Goal: Information Seeking & Learning: Learn about a topic

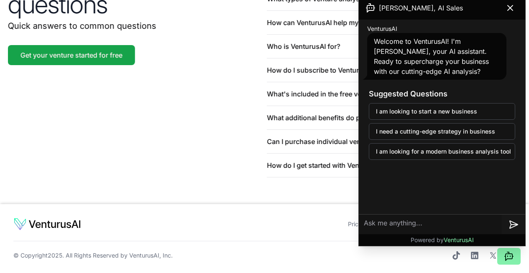
scroll to position [2044, 0]
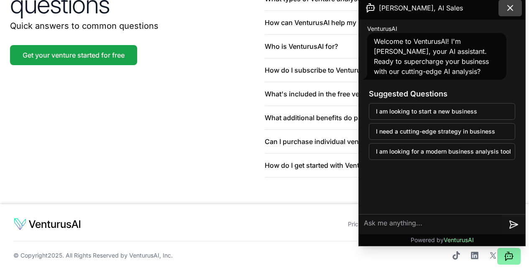
click at [512, 4] on icon at bounding box center [510, 8] width 10 height 10
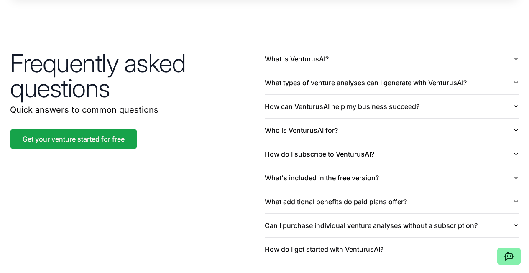
scroll to position [1903, 0]
click at [288, 70] on button "What is VenturusAI?" at bounding box center [391, 58] width 254 height 23
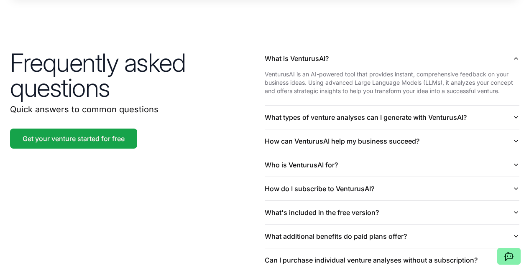
click at [385, 95] on p "VenturusAI is an AI-powered tool that provides instant, comprehensive feedback …" at bounding box center [391, 82] width 254 height 25
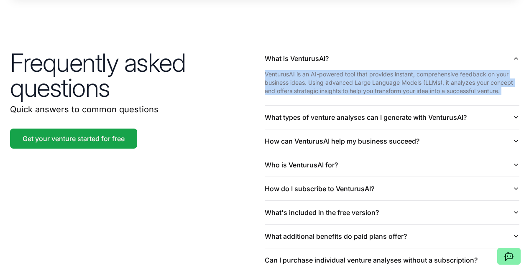
click at [292, 95] on p "VenturusAI is an AI-powered tool that provides instant, comprehensive feedback …" at bounding box center [391, 82] width 254 height 25
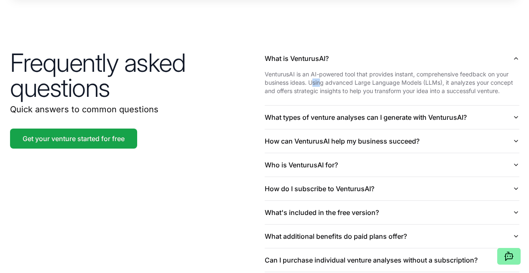
drag, startPoint x: 314, startPoint y: 129, endPoint x: 322, endPoint y: 126, distance: 8.9
click at [322, 95] on p "VenturusAI is an AI-powered tool that provides instant, comprehensive feedback …" at bounding box center [391, 82] width 254 height 25
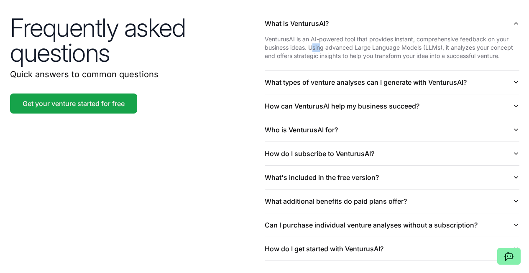
scroll to position [1939, 0]
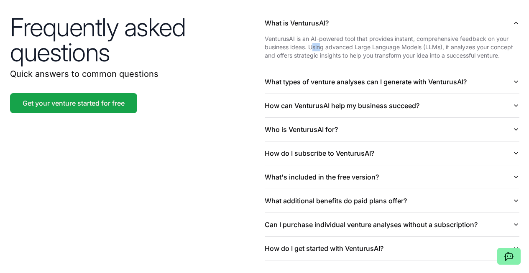
click at [322, 94] on button "What types of venture analyses can I generate with VenturusAI?" at bounding box center [391, 81] width 254 height 23
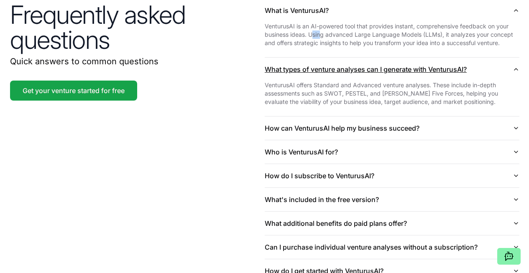
scroll to position [1958, 0]
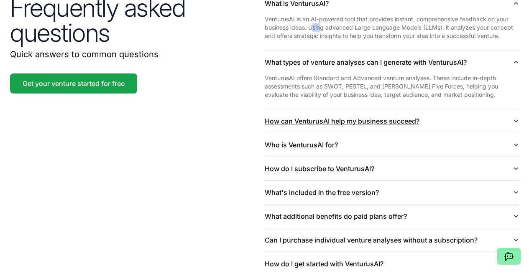
click at [304, 133] on button "How can VenturusAI help my business succeed?" at bounding box center [391, 120] width 254 height 23
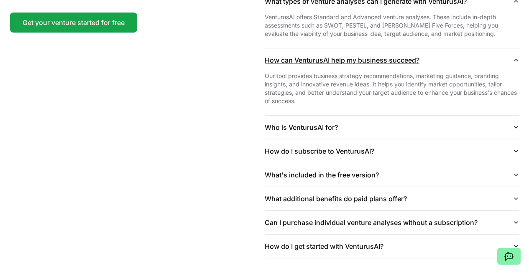
scroll to position [2022, 0]
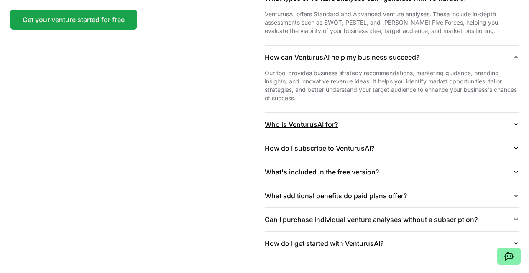
click at [386, 136] on button "Who is VenturusAI for?" at bounding box center [391, 124] width 254 height 23
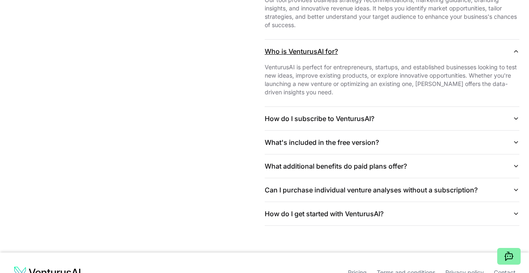
scroll to position [2099, 0]
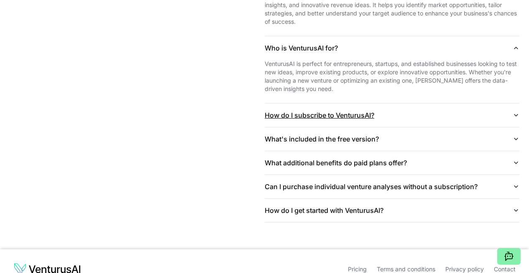
click at [420, 127] on button "How do I subscribe to VenturusAI?" at bounding box center [391, 115] width 254 height 23
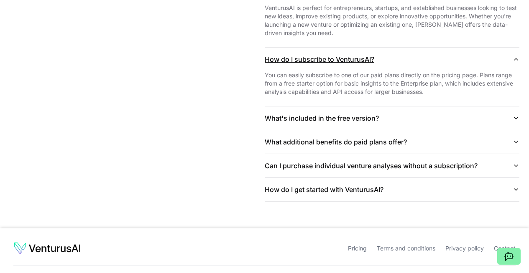
scroll to position [2167, 0]
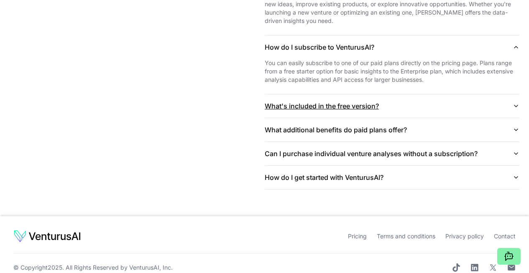
click at [426, 118] on button "What's included in the free version?" at bounding box center [391, 105] width 254 height 23
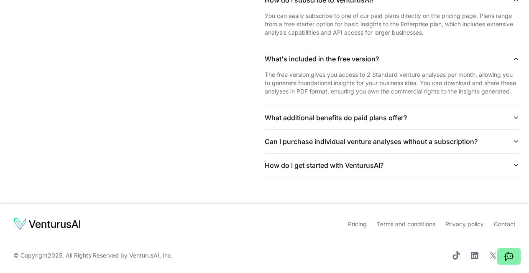
scroll to position [2235, 0]
click at [446, 130] on button "What additional benefits do paid plans offer?" at bounding box center [391, 117] width 254 height 23
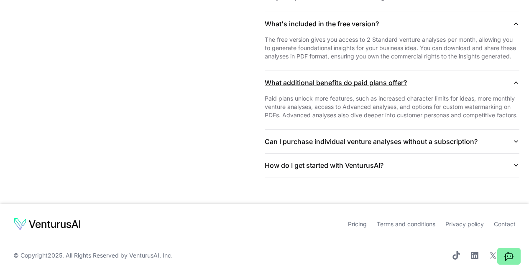
scroll to position [2300, 0]
click at [458, 146] on button "Can I purchase individual venture analyses without a subscription?" at bounding box center [391, 141] width 254 height 23
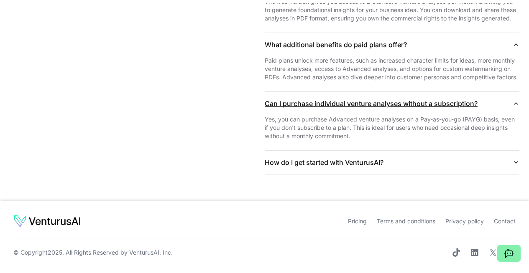
scroll to position [2349, 0]
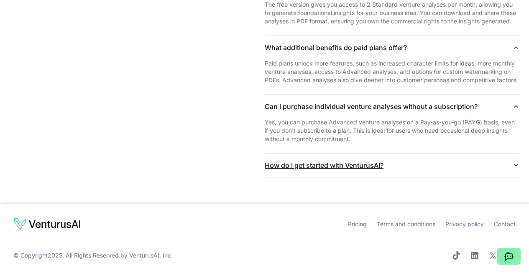
click at [458, 154] on button "How do I get started with VenturusAI?" at bounding box center [391, 165] width 254 height 23
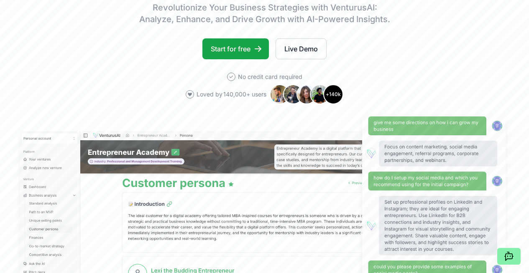
scroll to position [0, 0]
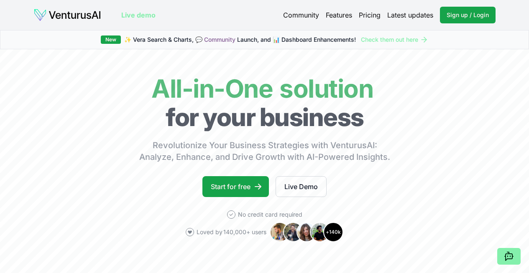
click at [365, 15] on link "Pricing" at bounding box center [370, 15] width 22 height 10
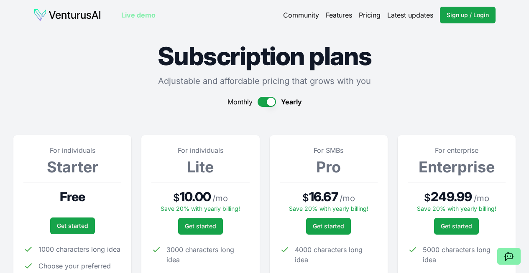
click at [135, 15] on link "Live demo" at bounding box center [138, 15] width 34 height 10
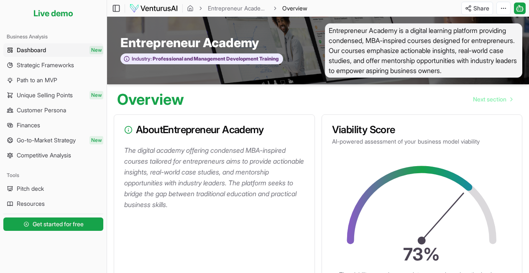
click at [353, 145] on p "AI-powered assessment of your business model viability" at bounding box center [422, 141] width 180 height 8
click at [206, 151] on p "The digital academy offering condensed MBA-inspired courses tailored for entrep…" at bounding box center [215, 177] width 183 height 65
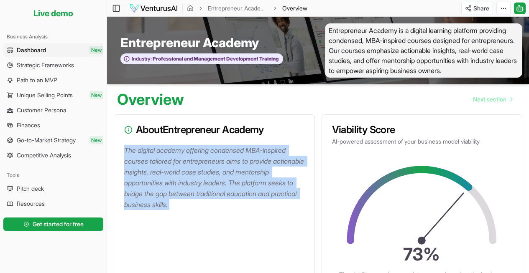
click at [206, 151] on p "The digital academy offering condensed MBA-inspired courses tailored for entrep…" at bounding box center [215, 177] width 183 height 65
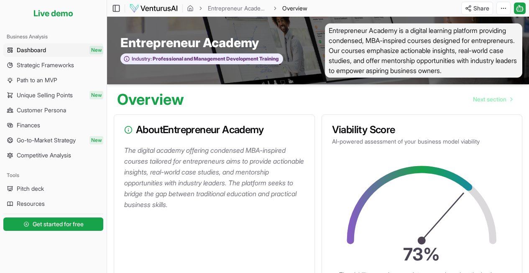
click at [188, 180] on p "The digital academy offering condensed MBA-inspired courses tailored for entrep…" at bounding box center [215, 177] width 183 height 65
click at [36, 64] on span "Strategic Frameworks" at bounding box center [45, 65] width 57 height 8
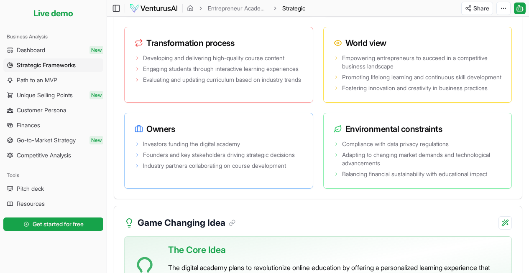
scroll to position [1745, 0]
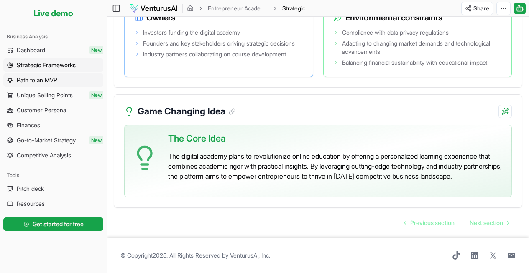
click at [45, 79] on span "Path to an MVP" at bounding box center [37, 80] width 41 height 8
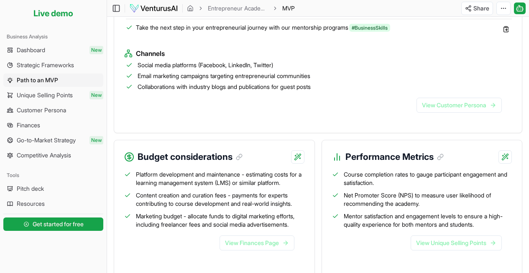
scroll to position [948, 0]
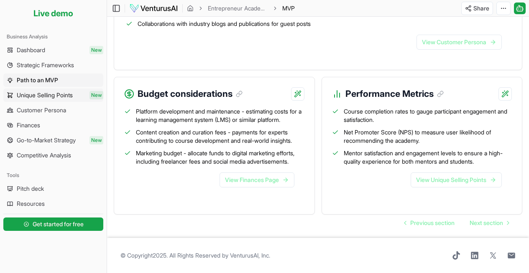
click at [45, 94] on span "Unique Selling Points" at bounding box center [45, 95] width 56 height 8
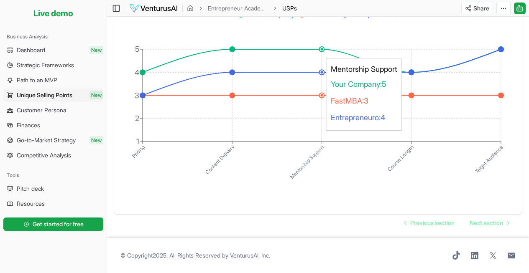
scroll to position [1613, 0]
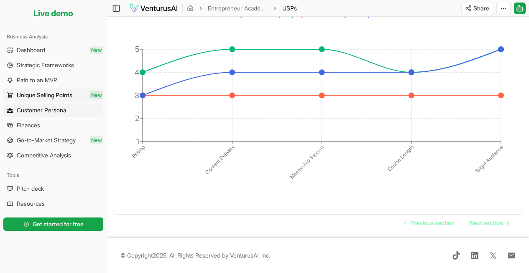
click at [30, 111] on span "Customer Persona" at bounding box center [41, 110] width 49 height 8
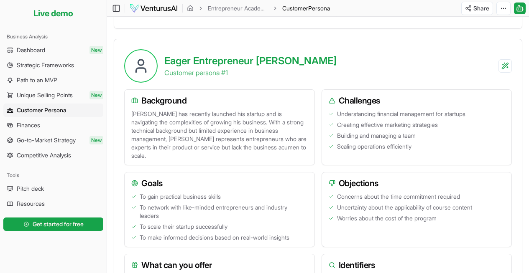
scroll to position [521, 0]
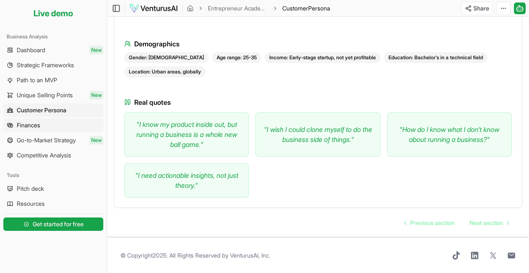
click at [25, 125] on span "Finances" at bounding box center [28, 125] width 23 height 8
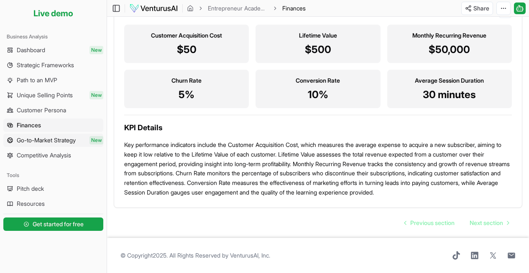
click at [38, 140] on span "Go-to-Market Strategy" at bounding box center [46, 140] width 59 height 8
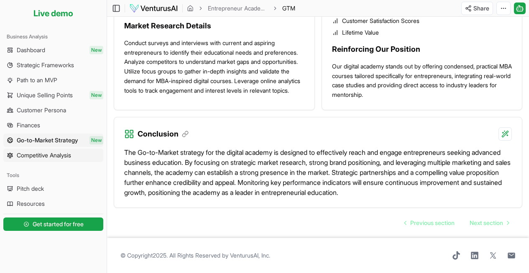
click at [32, 152] on span "Competitive Analysis" at bounding box center [44, 155] width 54 height 8
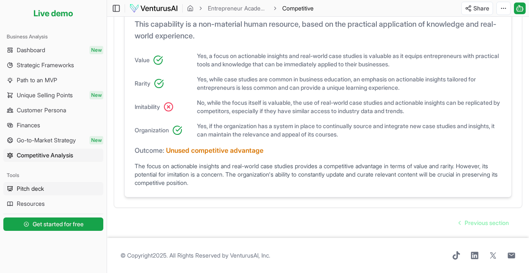
click at [30, 187] on span "Pitch deck" at bounding box center [30, 189] width 27 height 8
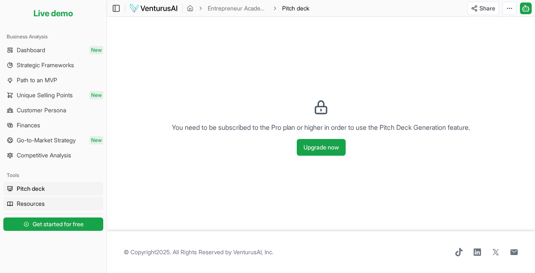
click at [37, 205] on span "Resources" at bounding box center [31, 204] width 28 height 8
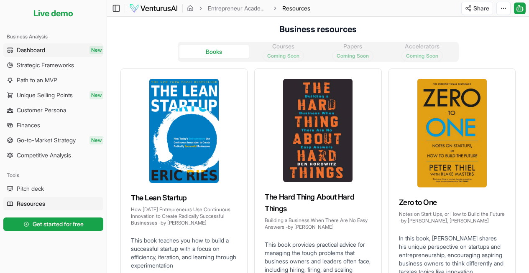
click at [31, 53] on span "Dashboard" at bounding box center [31, 50] width 28 height 8
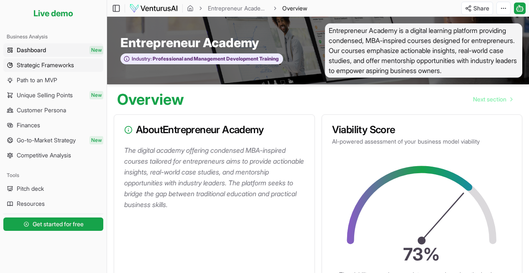
click at [40, 67] on span "Strategic Frameworks" at bounding box center [45, 65] width 57 height 8
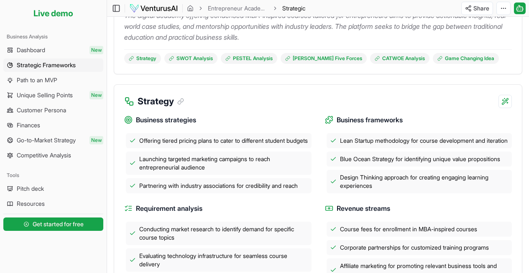
scroll to position [138, 0]
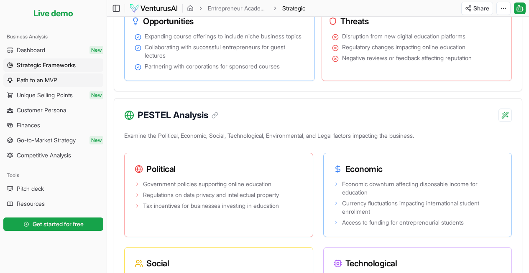
click at [33, 77] on span "Path to an MVP" at bounding box center [37, 80] width 41 height 8
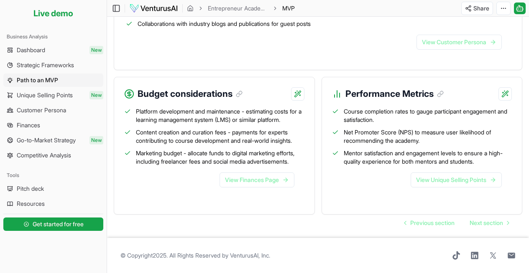
scroll to position [434, 0]
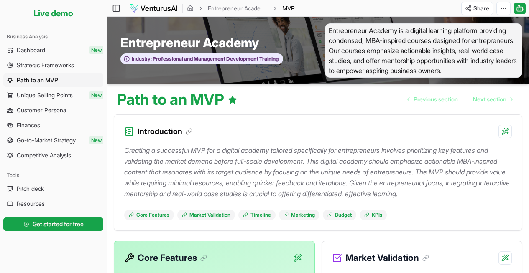
click at [157, 8] on img at bounding box center [153, 8] width 49 height 10
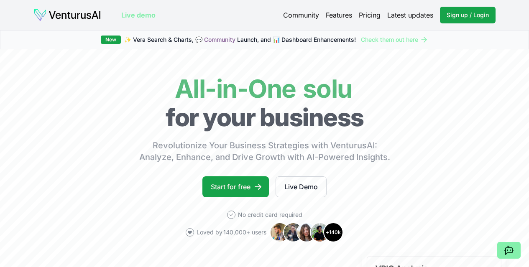
click at [295, 16] on link "Community" at bounding box center [301, 15] width 36 height 10
